Goal: Information Seeking & Learning: Learn about a topic

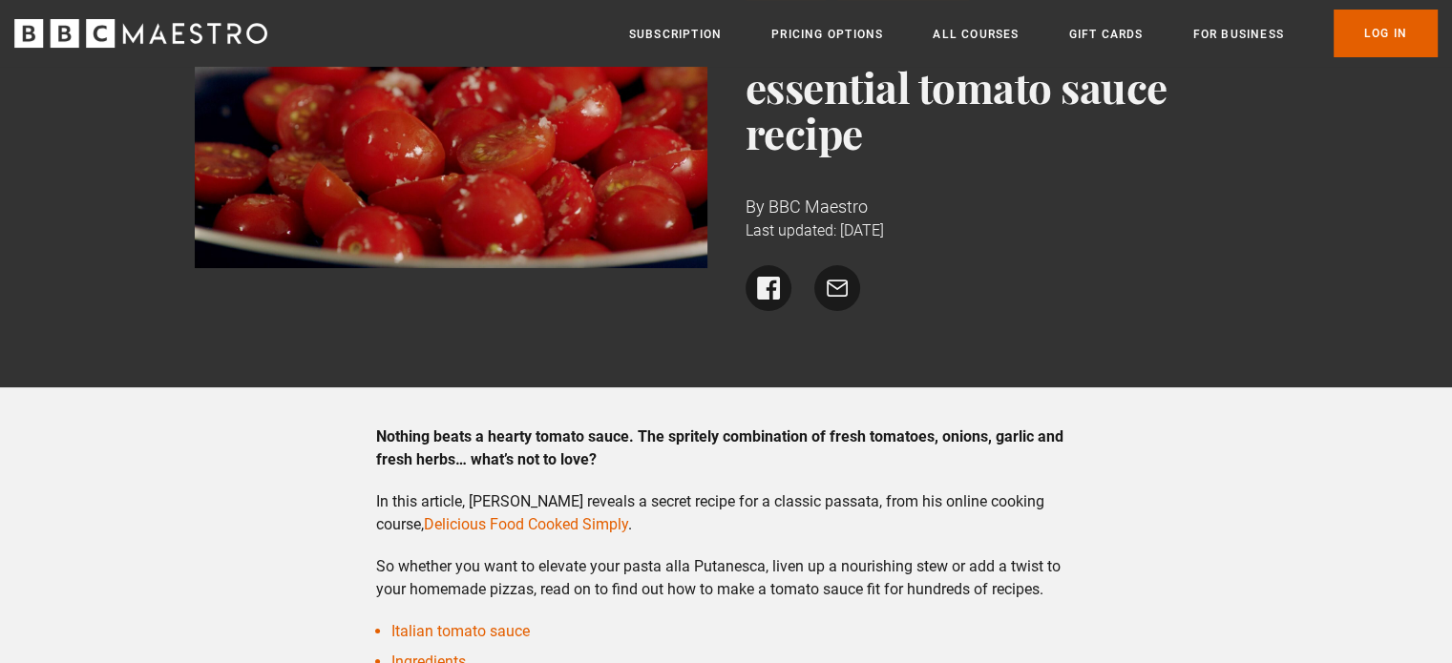
scroll to position [286, 0]
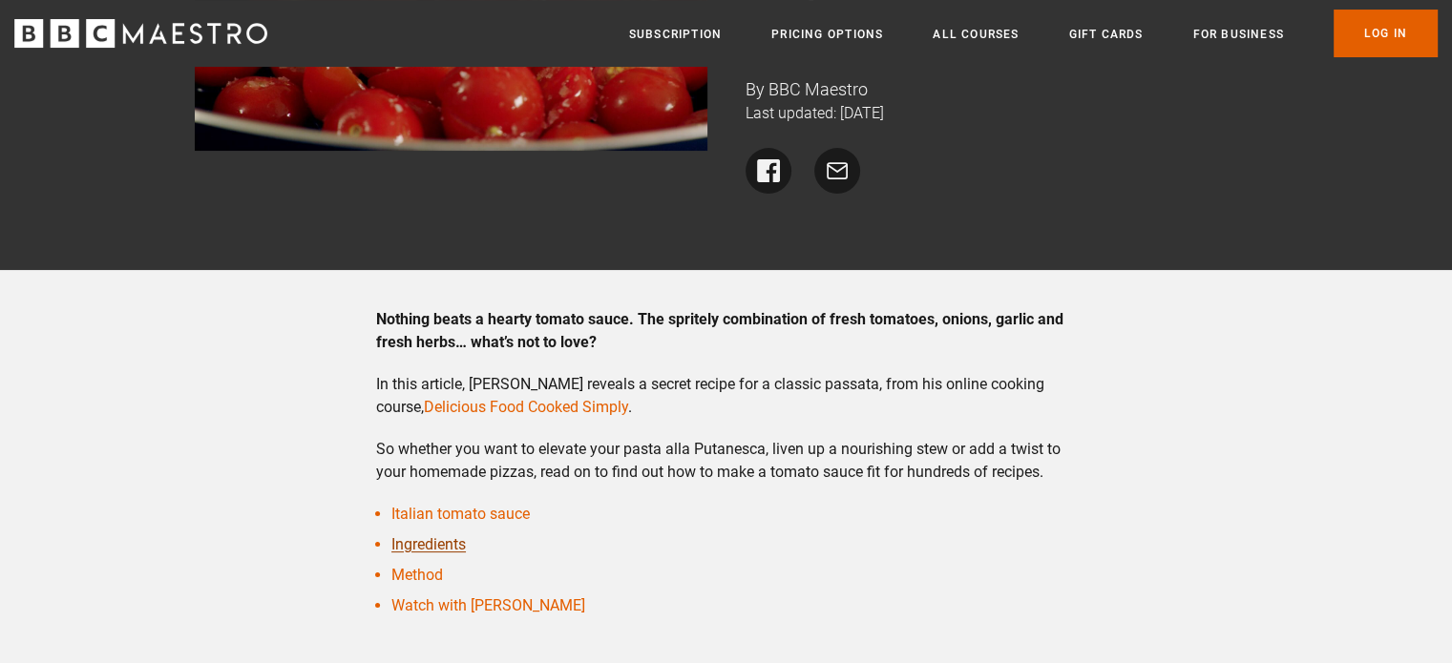
click at [453, 536] on link "Ingredients" at bounding box center [428, 545] width 74 height 18
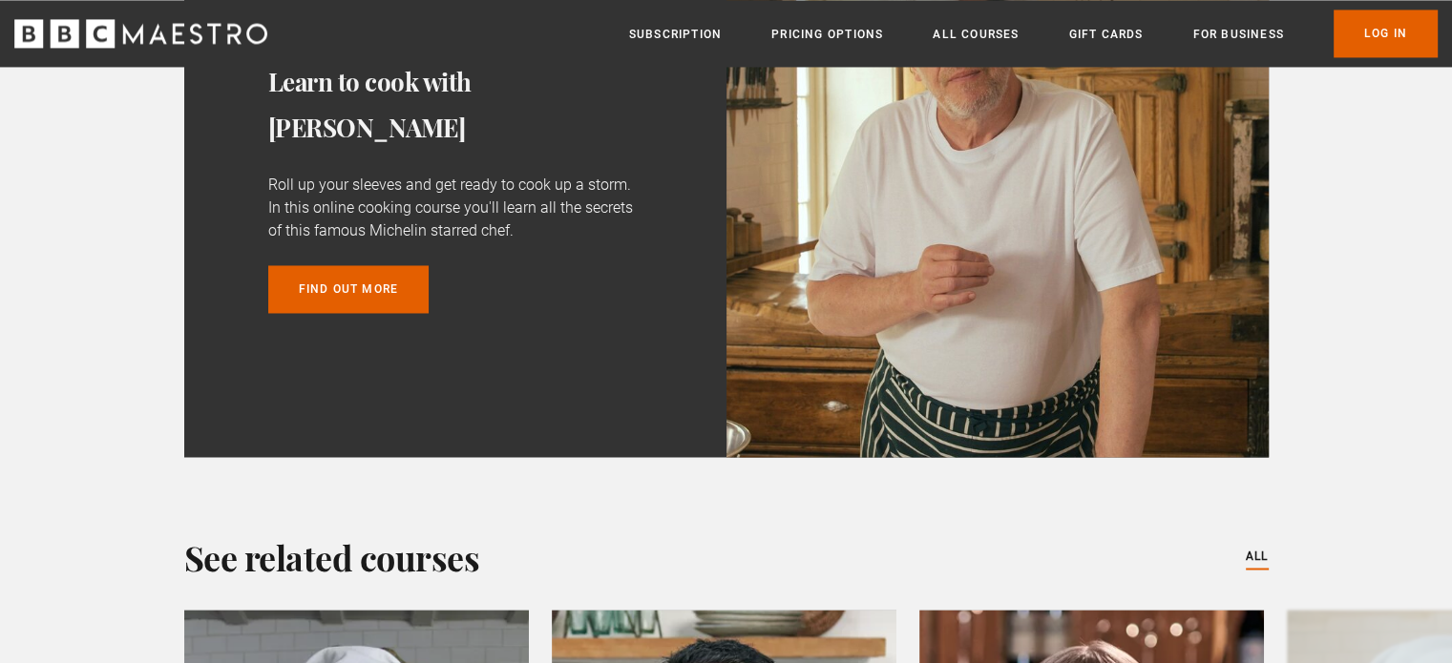
scroll to position [3506, 0]
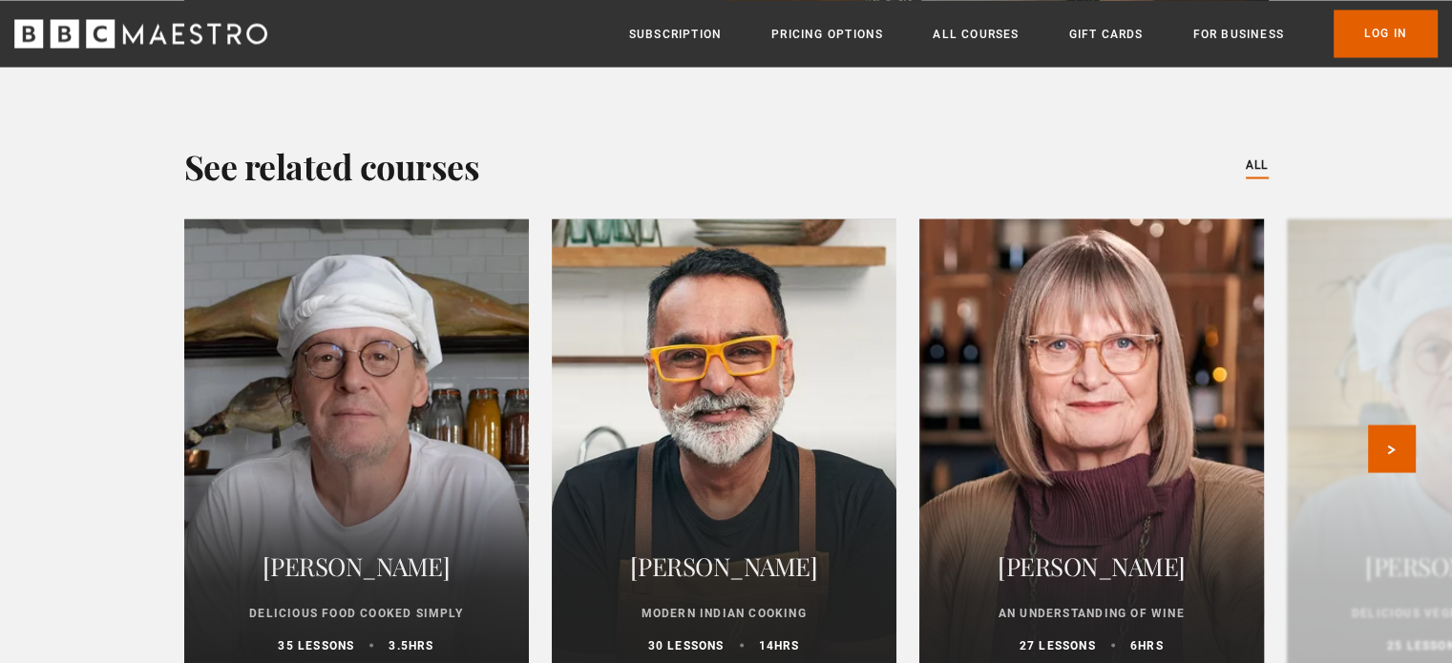
click at [1086, 413] on div at bounding box center [1091, 448] width 379 height 504
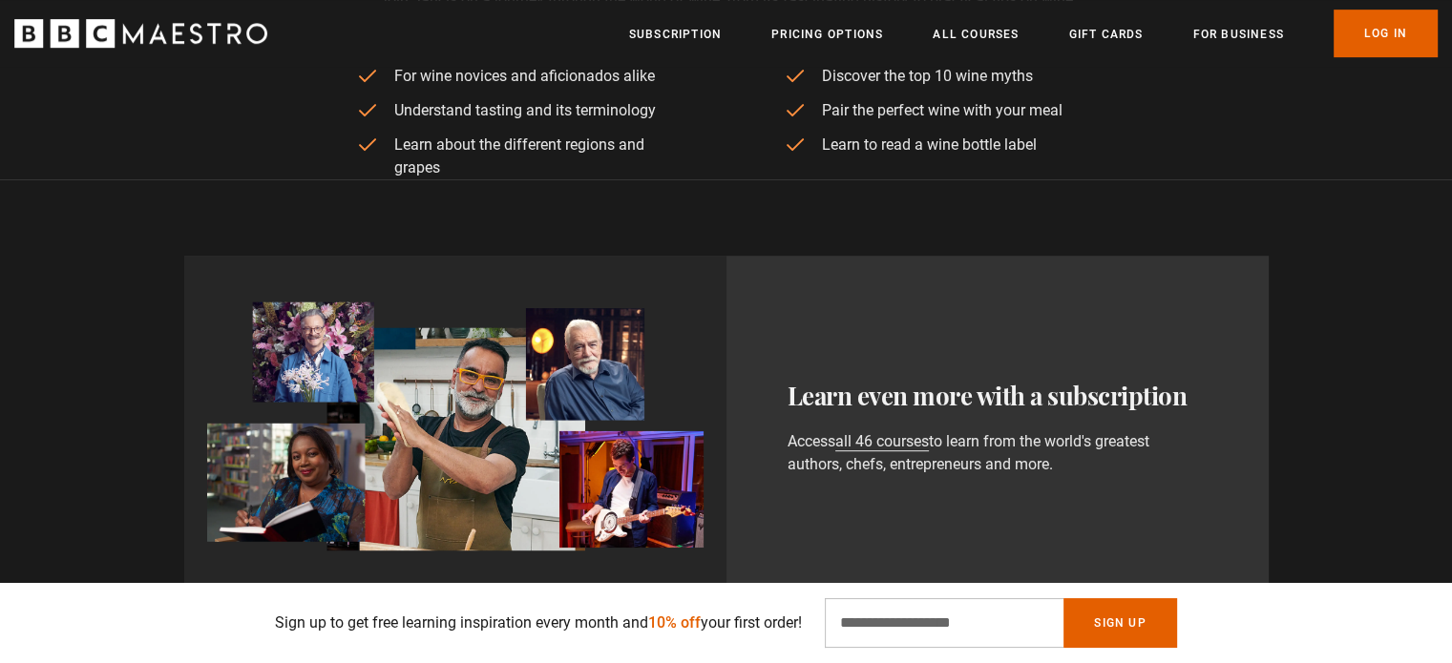
scroll to position [191, 0]
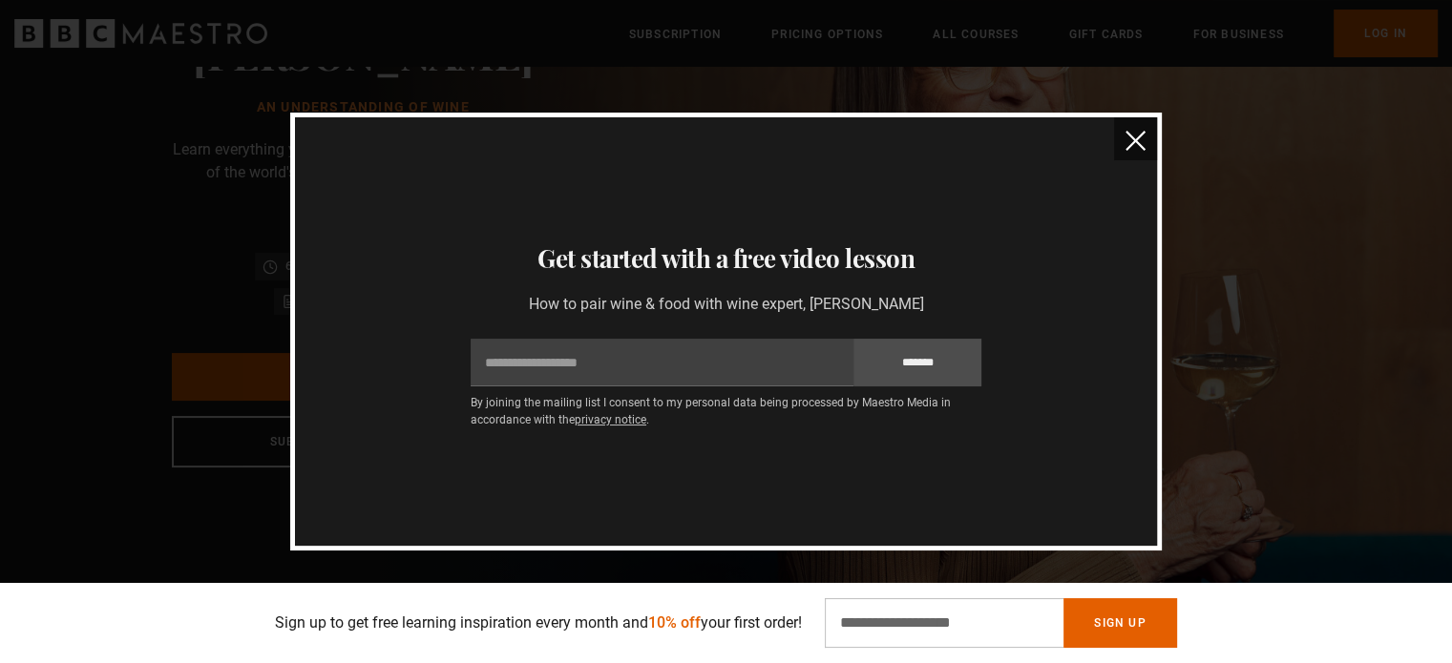
click at [1128, 143] on img "close" at bounding box center [1136, 141] width 20 height 20
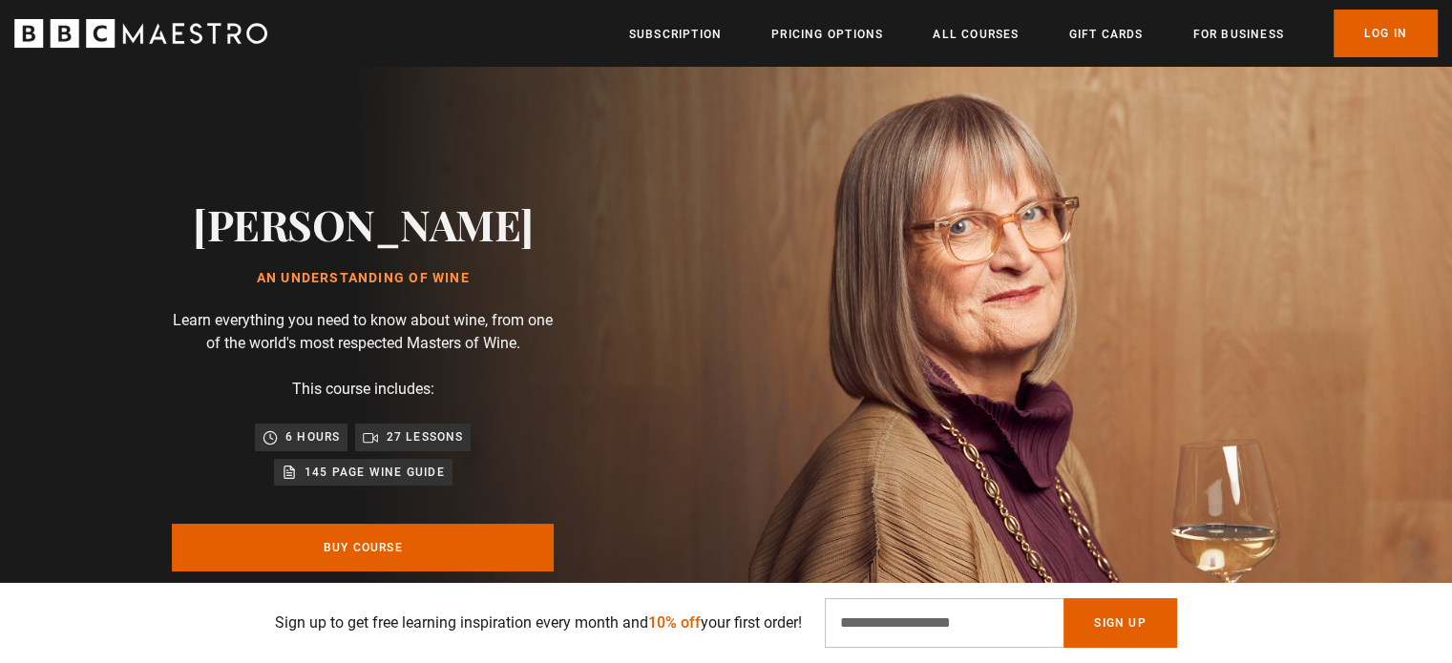
scroll to position [0, 0]
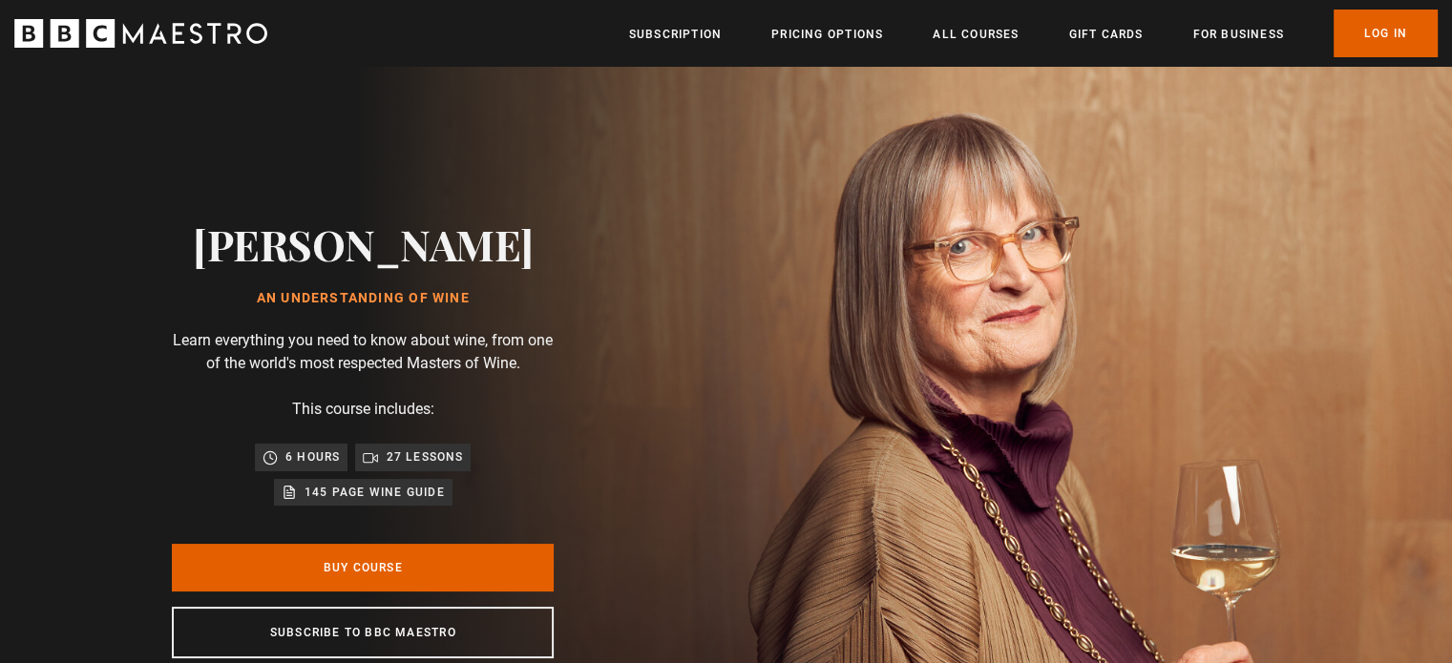
drag, startPoint x: 537, startPoint y: 246, endPoint x: 203, endPoint y: 266, distance: 333.8
click at [203, 266] on div "[PERSON_NAME] An Understanding of Wine Learn everything you need to know about …" at bounding box center [362, 439] width 611 height 745
copy h2 "[PERSON_NAME]"
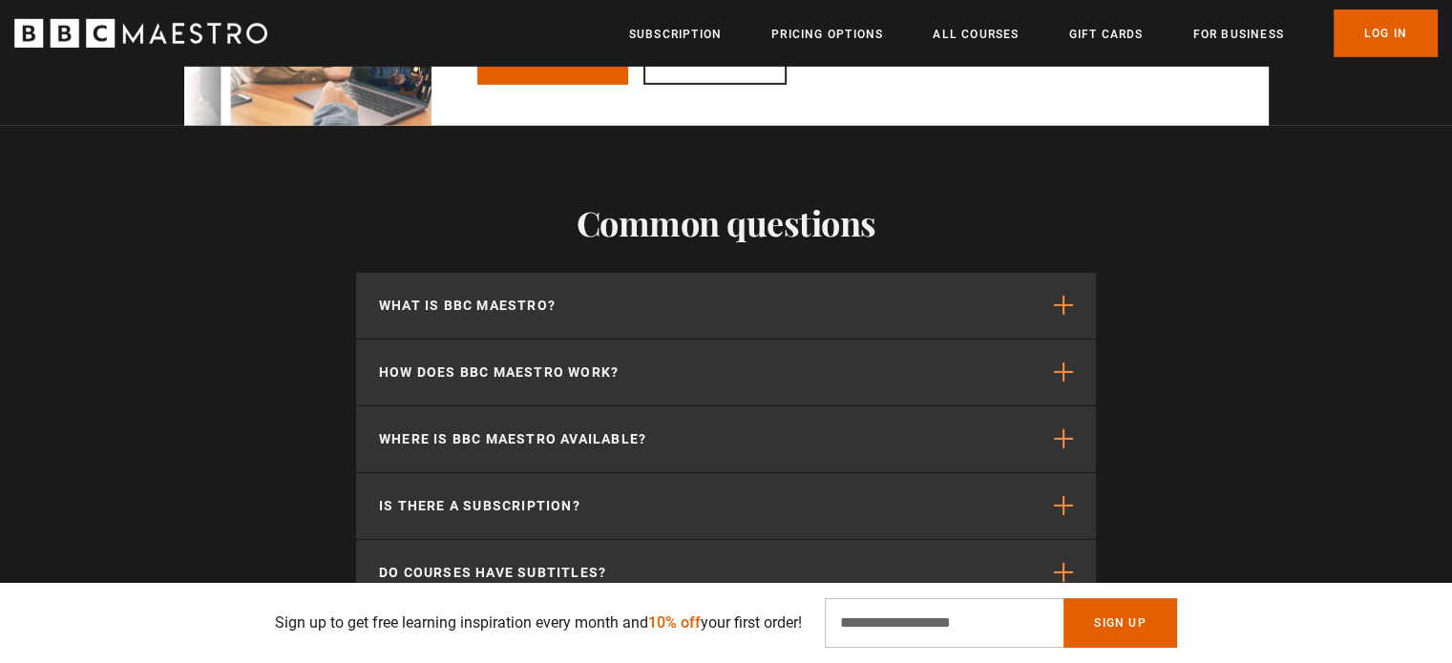
scroll to position [6014, 0]
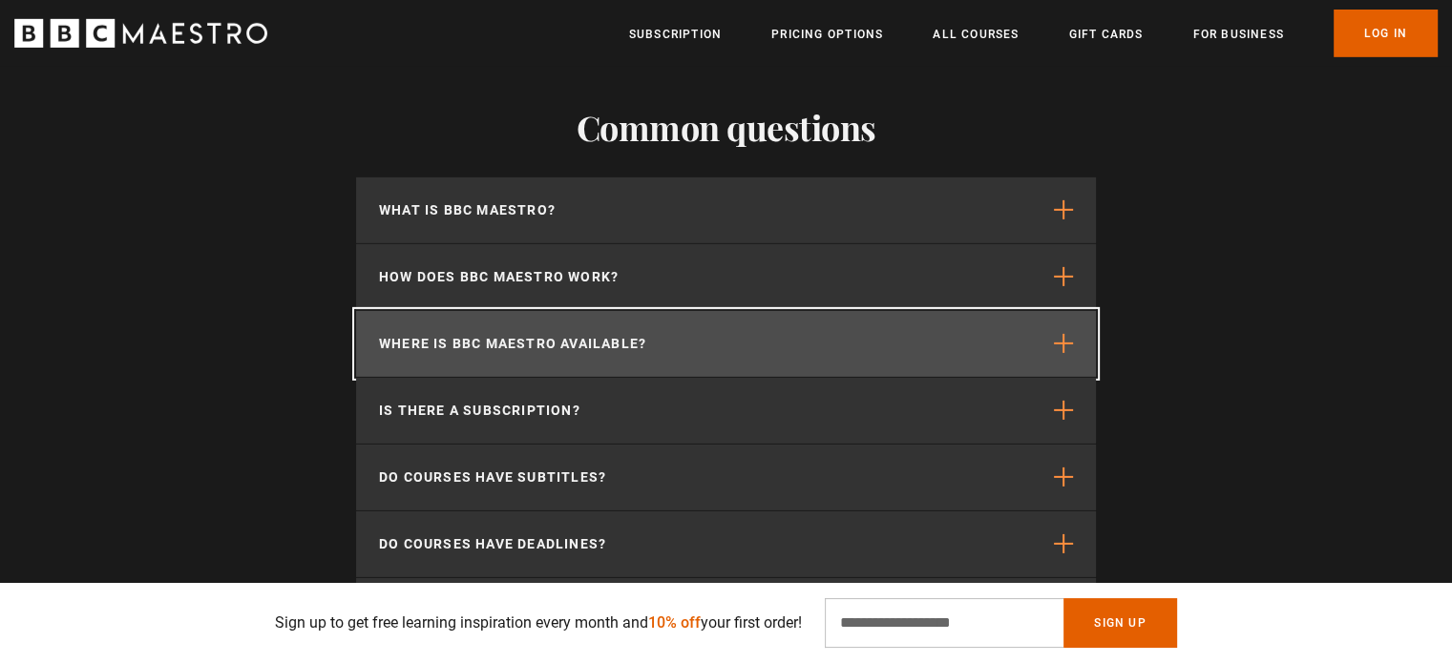
click at [939, 358] on button "Where is BBC Maestro available?" at bounding box center [726, 344] width 740 height 66
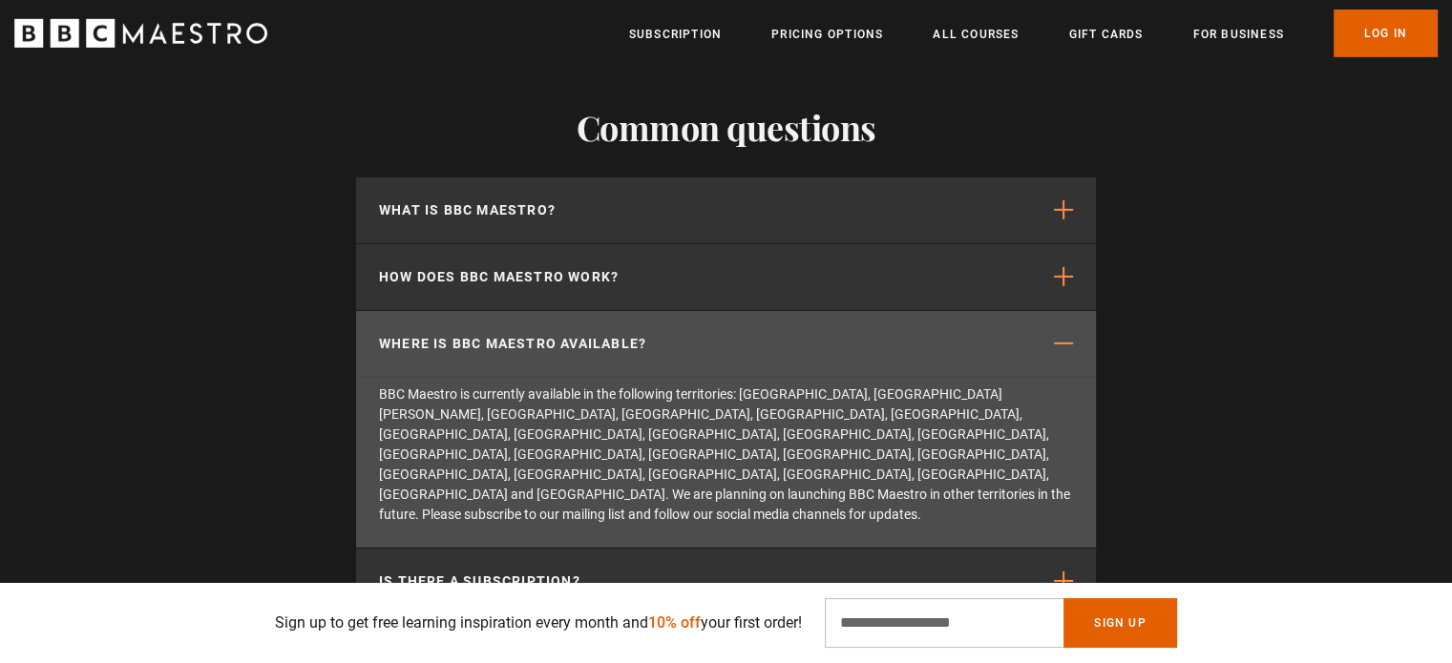
scroll to position [0, 4251]
